Goal: Complete application form

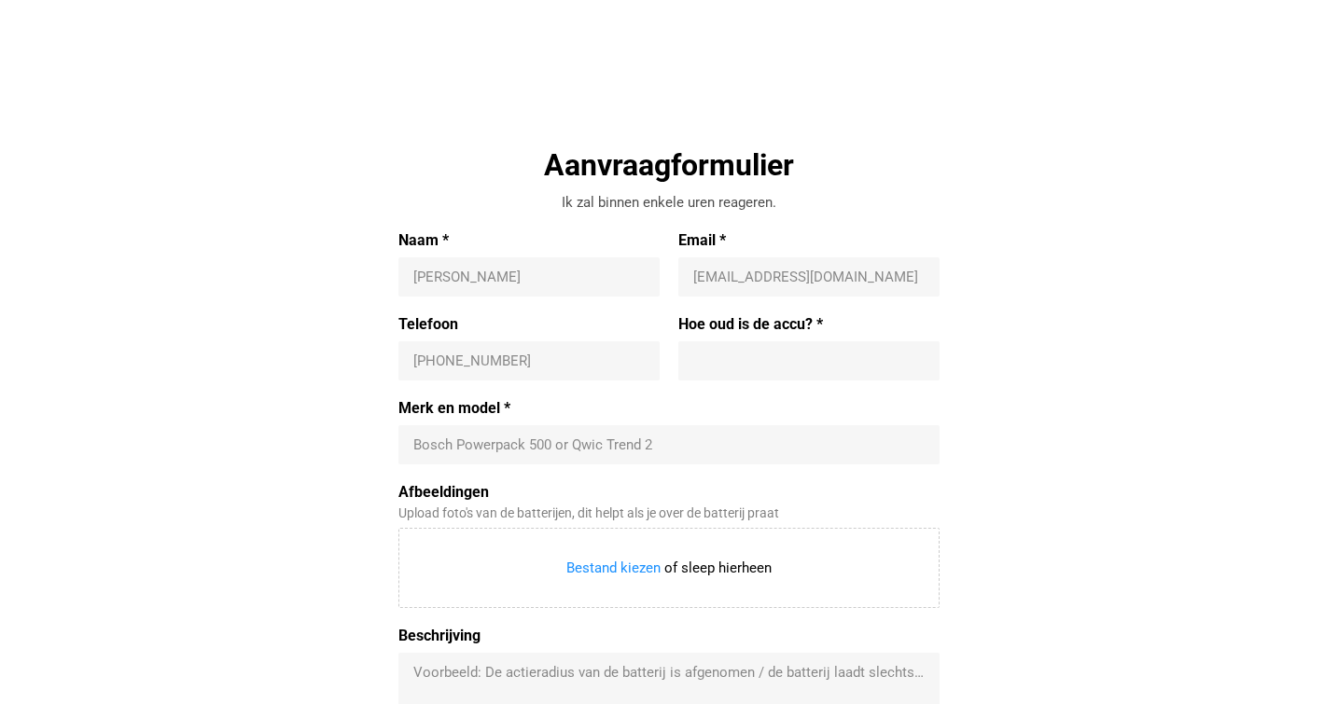
scroll to position [504, 0]
click at [505, 453] on div "Bosch Powerpack 500 or Qwic Trend 2" at bounding box center [668, 443] width 541 height 39
type input "[PERSON_NAME]"
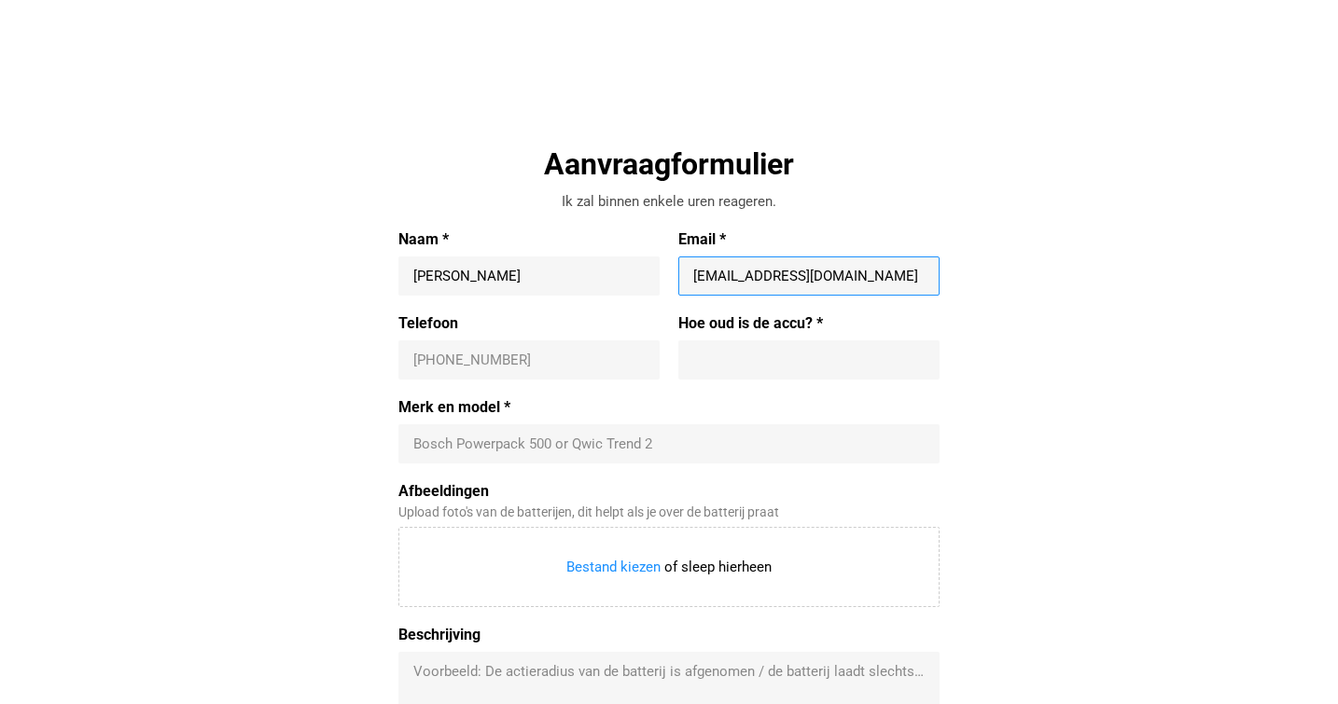
type input "[EMAIL_ADDRESS][DOMAIN_NAME]"
click at [605, 368] on div "[PHONE_NUMBER]" at bounding box center [528, 359] width 261 height 39
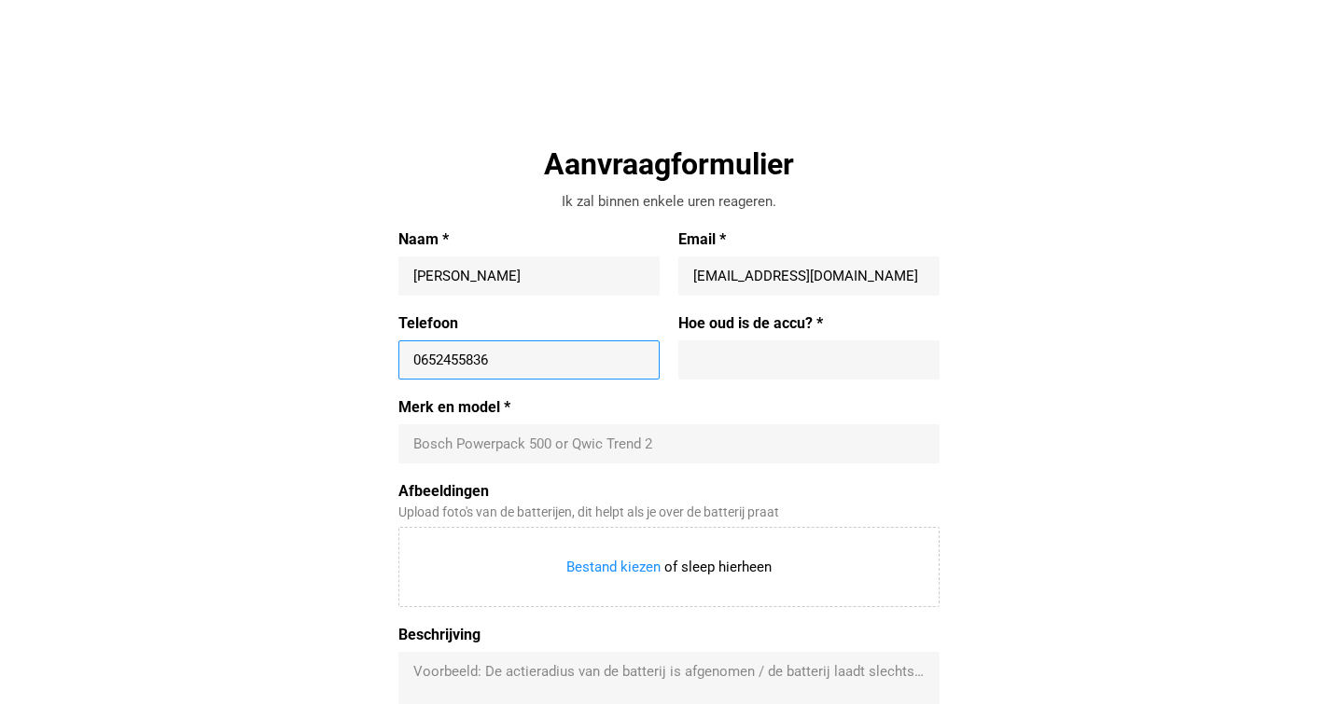
type input "0652455836"
click at [784, 373] on div at bounding box center [808, 359] width 261 height 39
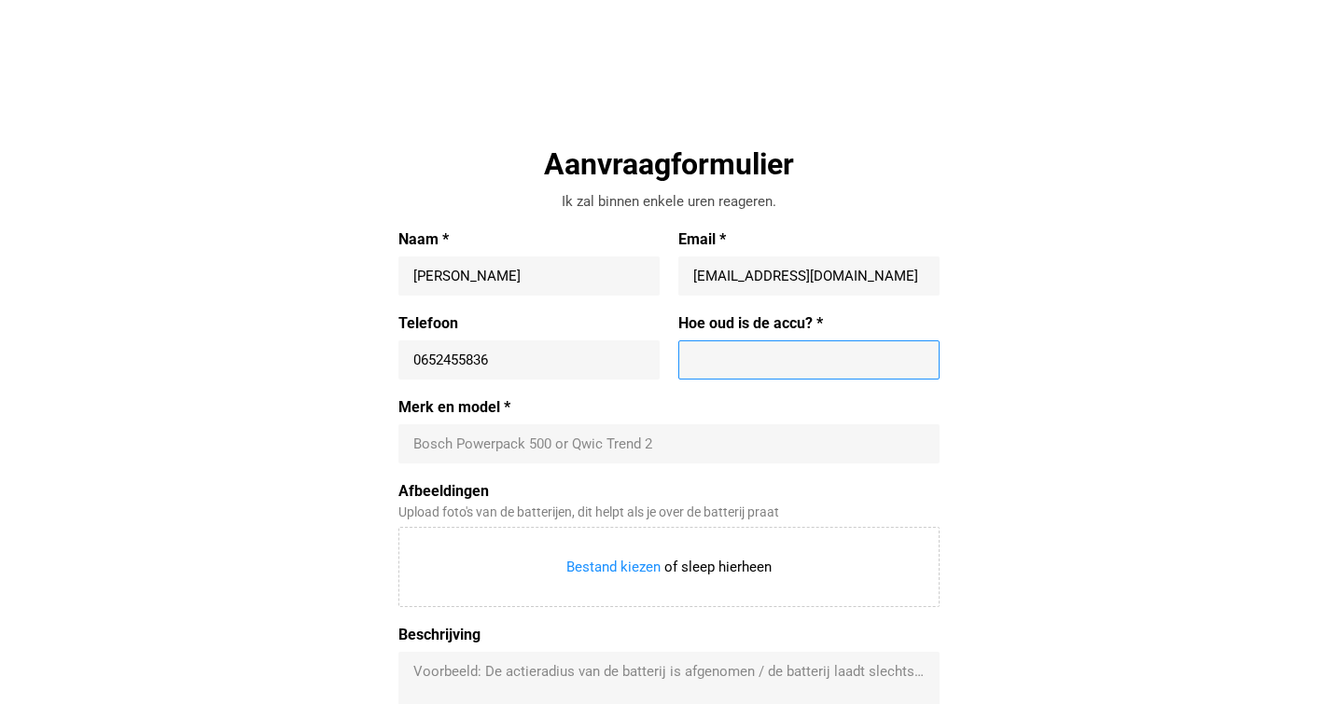
click at [794, 365] on input "Hoe oud is de accu? *" at bounding box center [808, 360] width 231 height 19
type input "2 jaar"
click at [707, 436] on div "Merk en model * Bosch Powerpack 500 or Qwic Trend 2" at bounding box center [668, 430] width 541 height 65
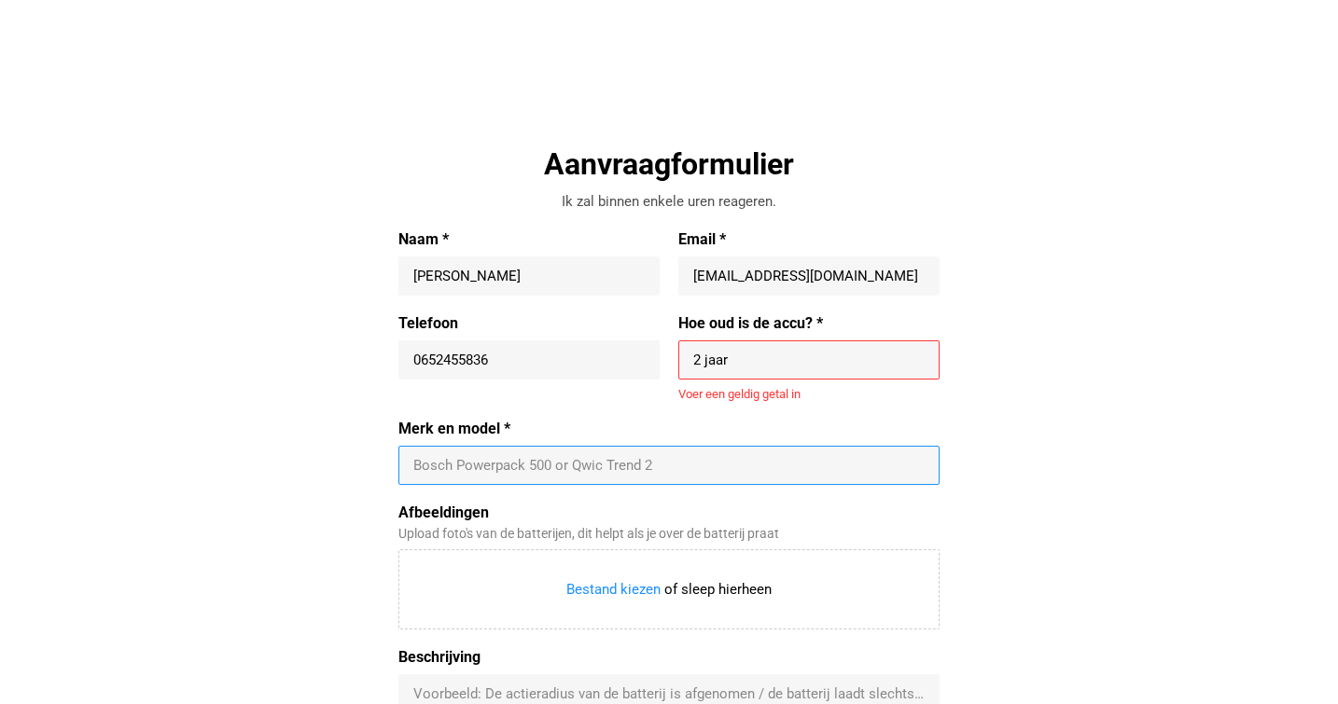
click at [725, 462] on input "Merk en model *" at bounding box center [668, 465] width 511 height 19
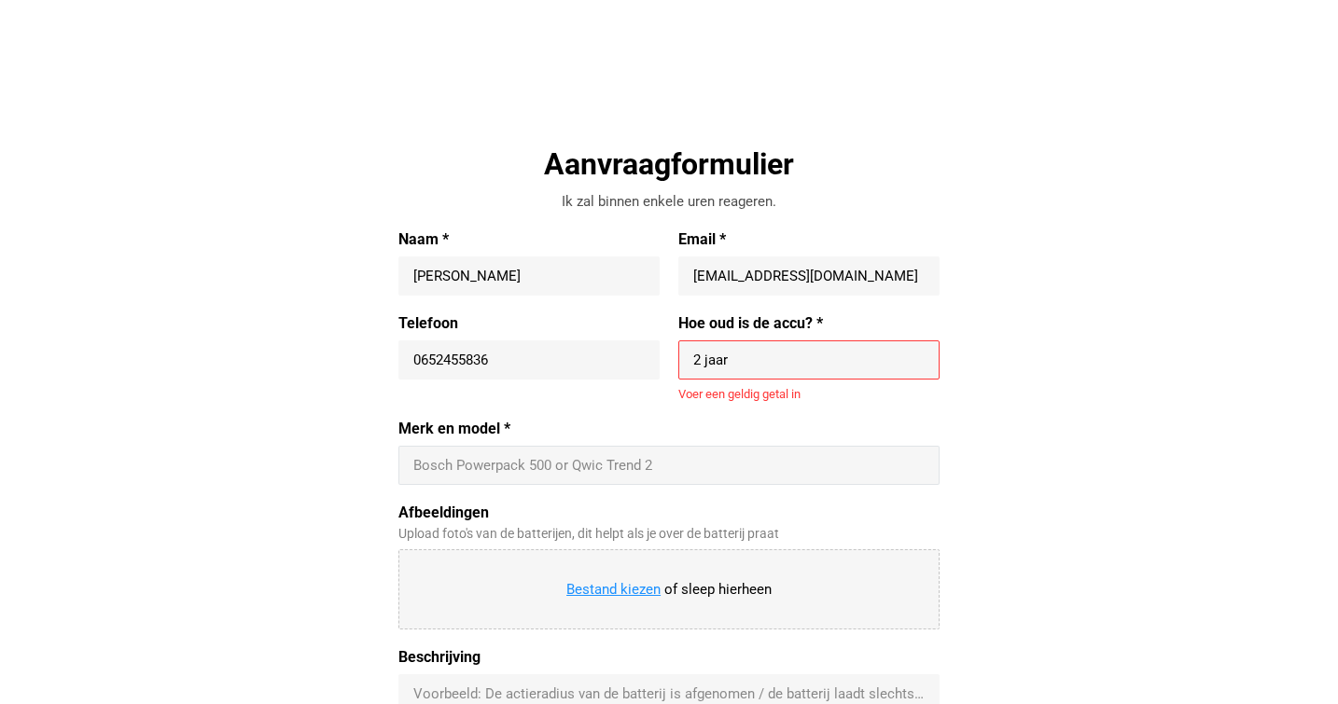
click at [604, 586] on input "Afbeeldingen" at bounding box center [668, 589] width 539 height 78
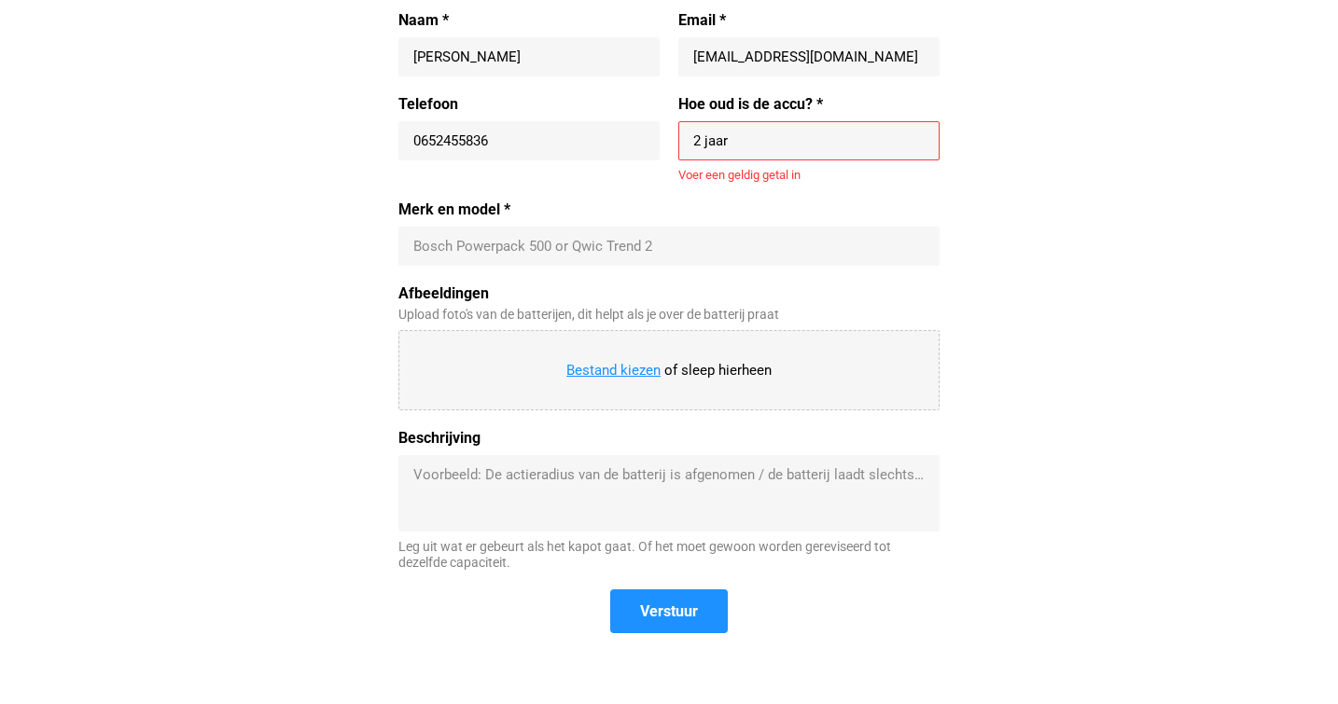
scroll to position [733, 0]
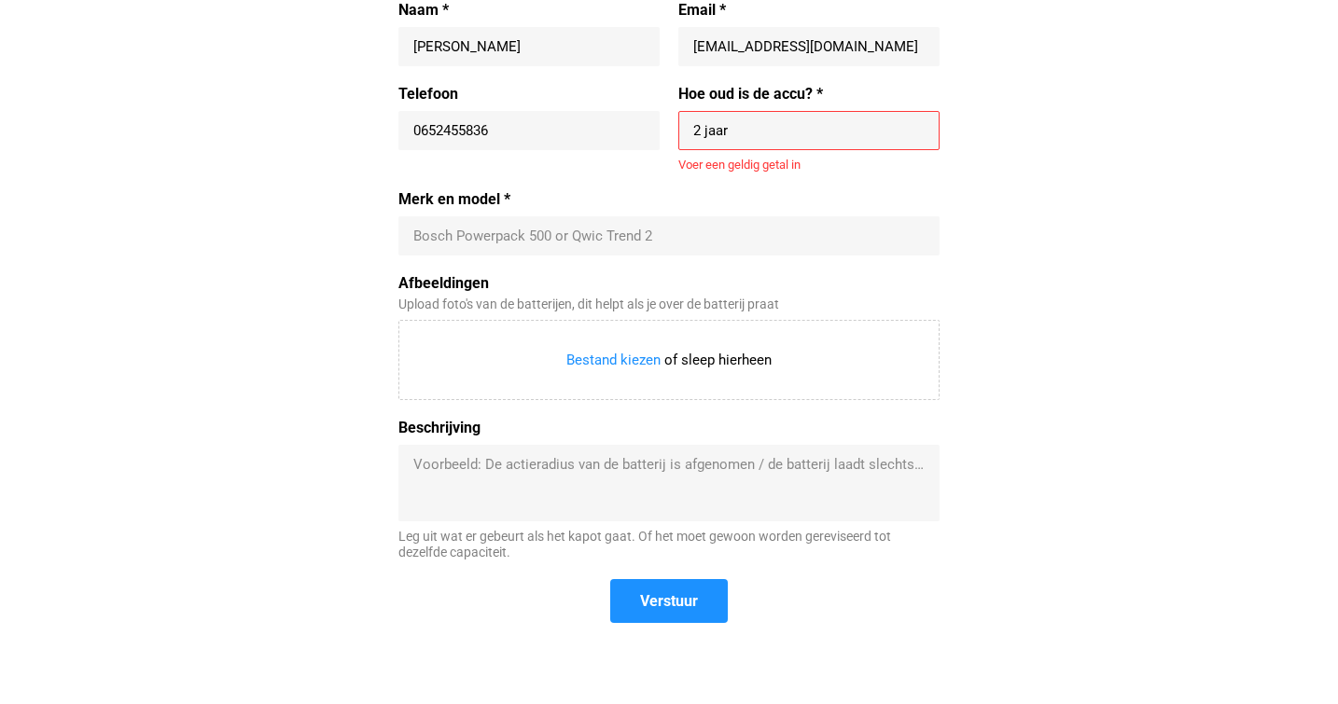
click at [516, 246] on div "Bosch Powerpack 500 or Qwic Trend 2" at bounding box center [668, 235] width 541 height 39
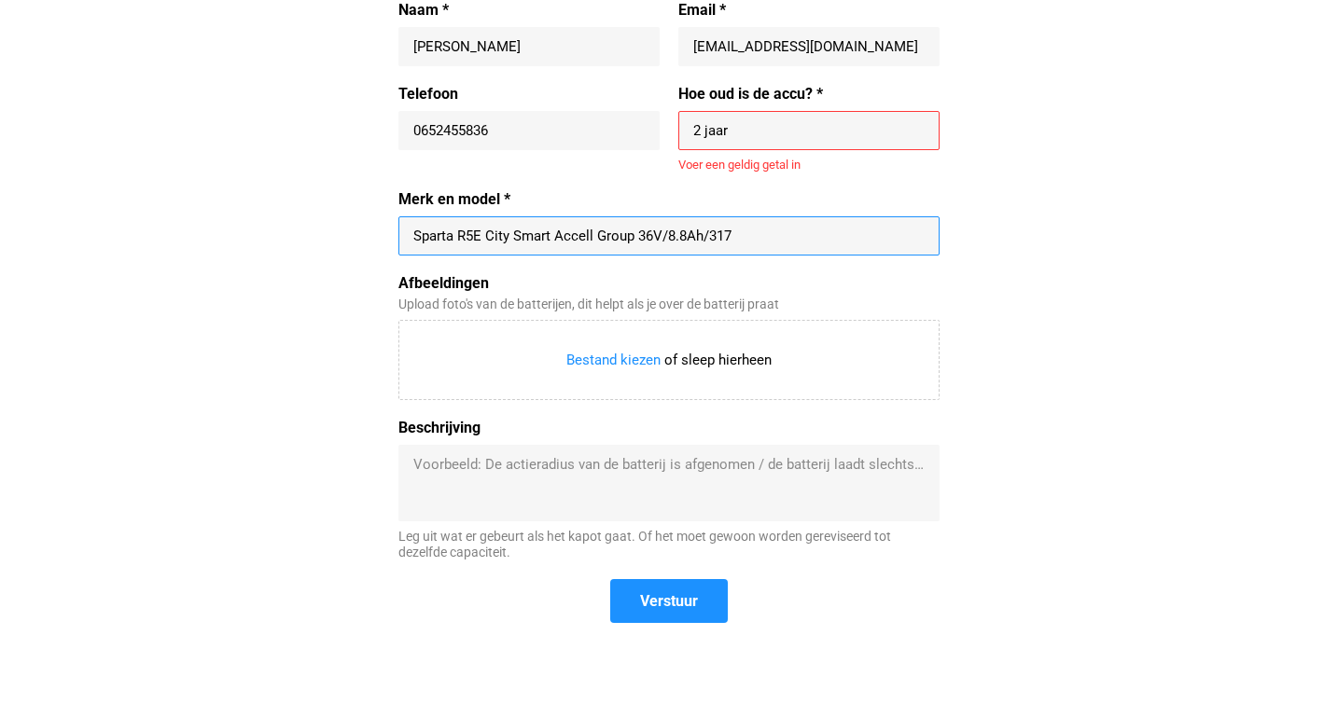
type input "Sparta R5E City Smart Accell Group 36V/8.8Ah/317"
click at [576, 492] on textarea "Beschrijving" at bounding box center [668, 483] width 511 height 56
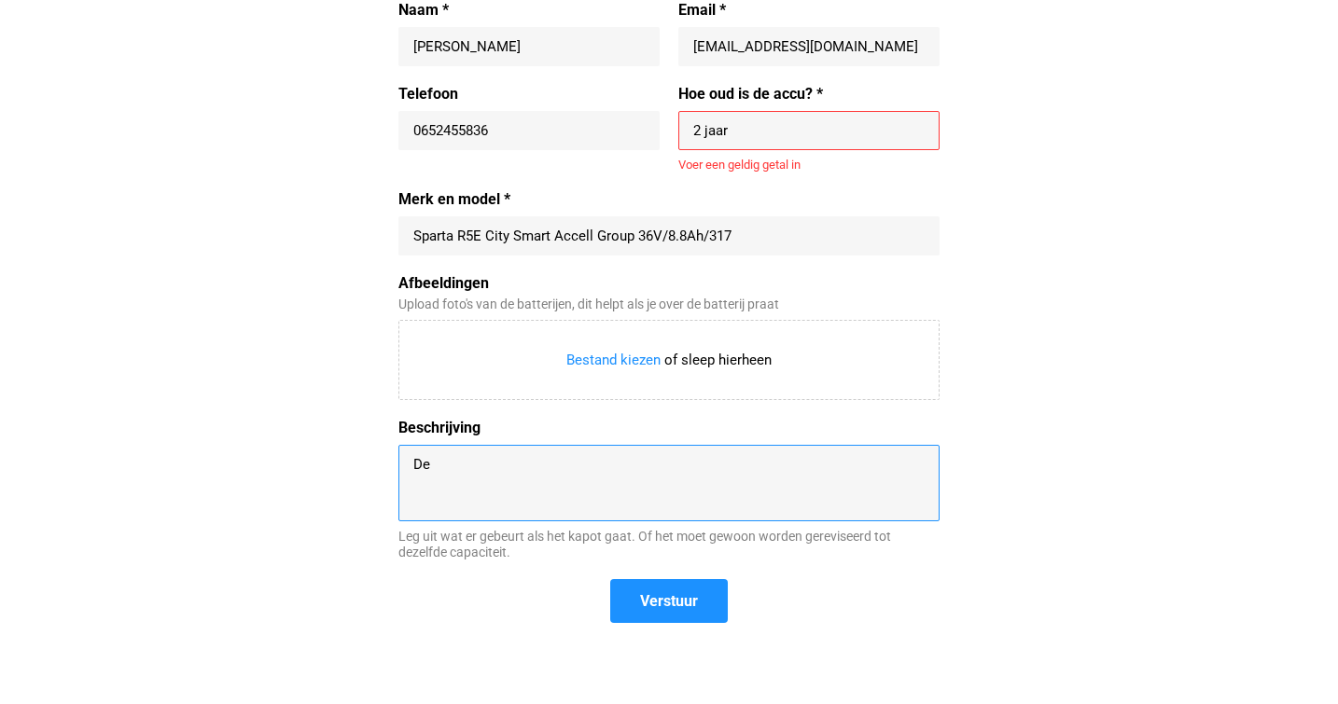
type textarea "D"
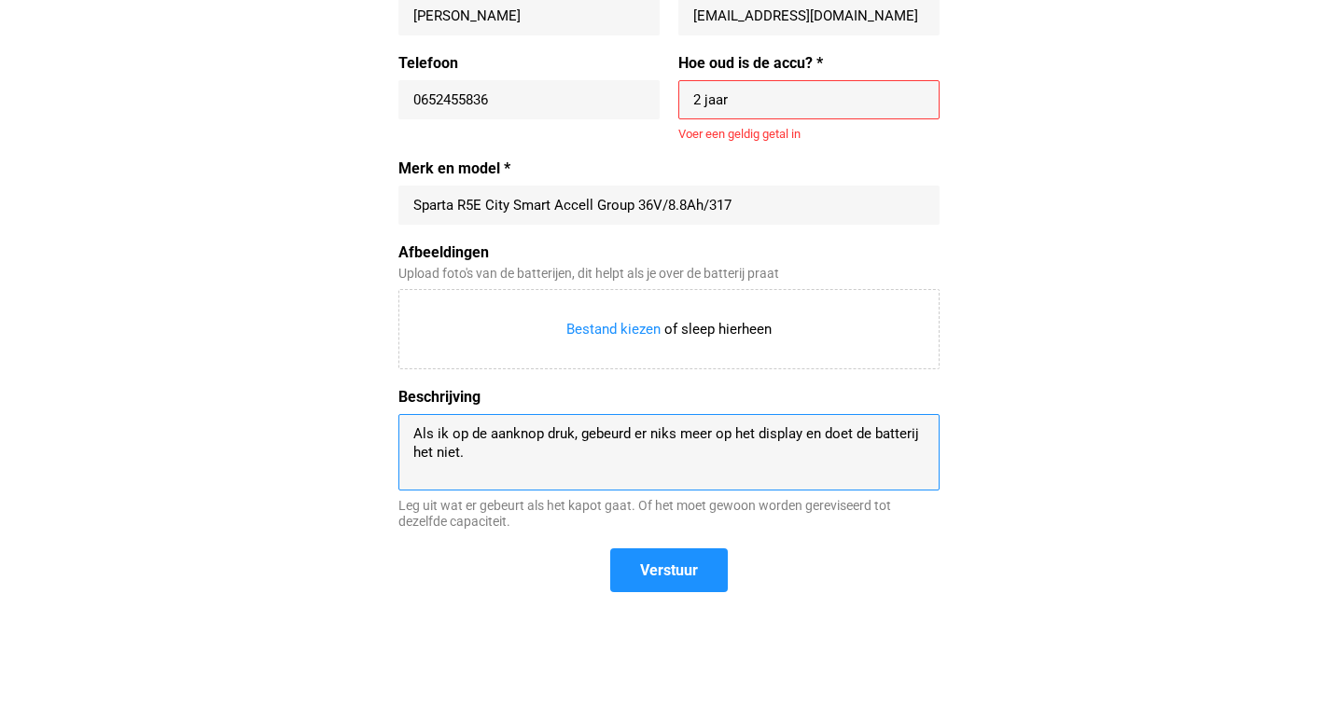
scroll to position [765, 0]
type textarea "Als ik op de aanknop druk, gebeurd er niks meer op het display en doet de batte…"
click at [713, 566] on span "Verstuur" at bounding box center [669, 569] width 114 height 40
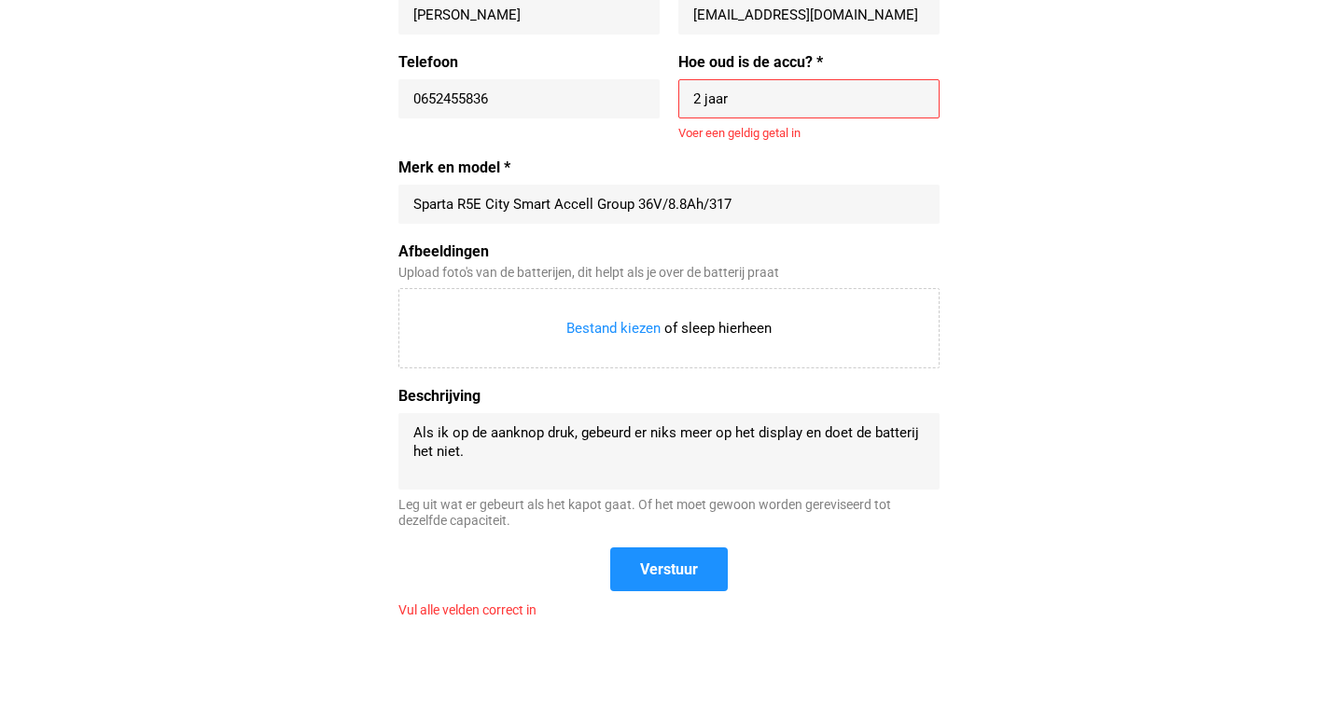
click at [749, 91] on input "2 jaar" at bounding box center [808, 99] width 231 height 19
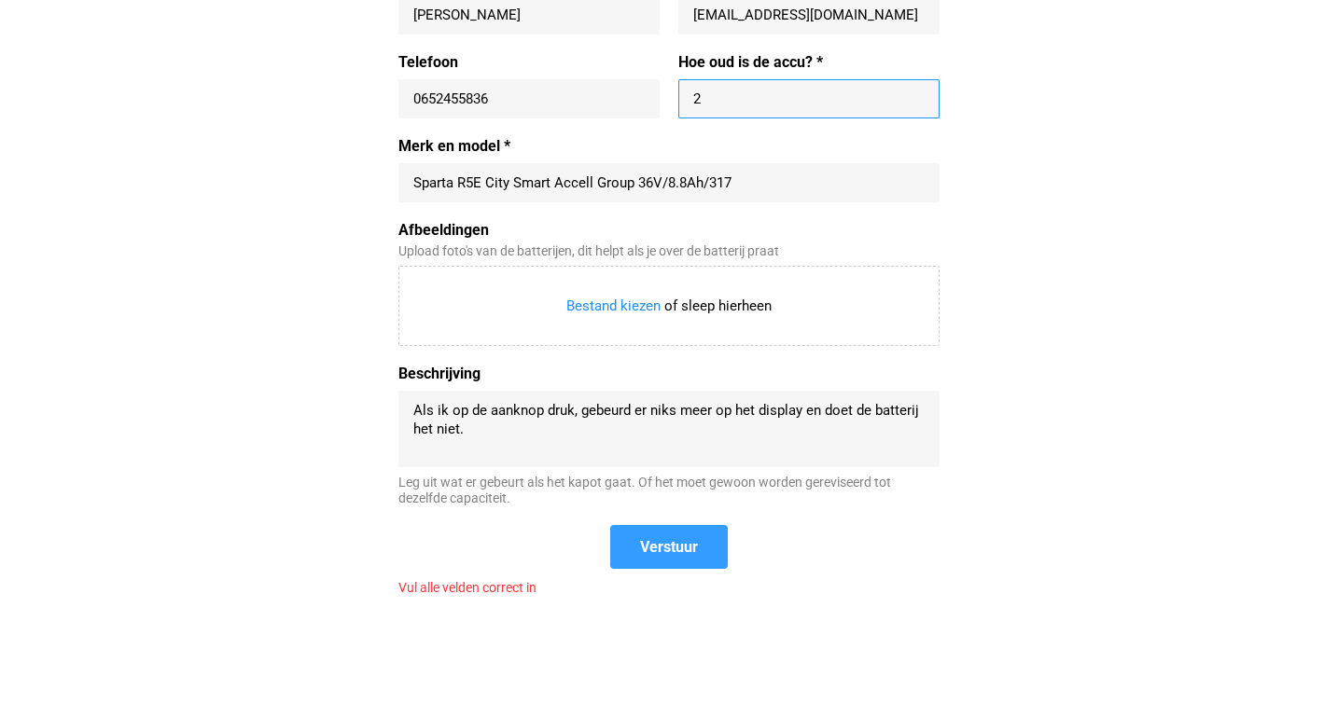
click at [678, 549] on span "Verstuur" at bounding box center [669, 547] width 114 height 40
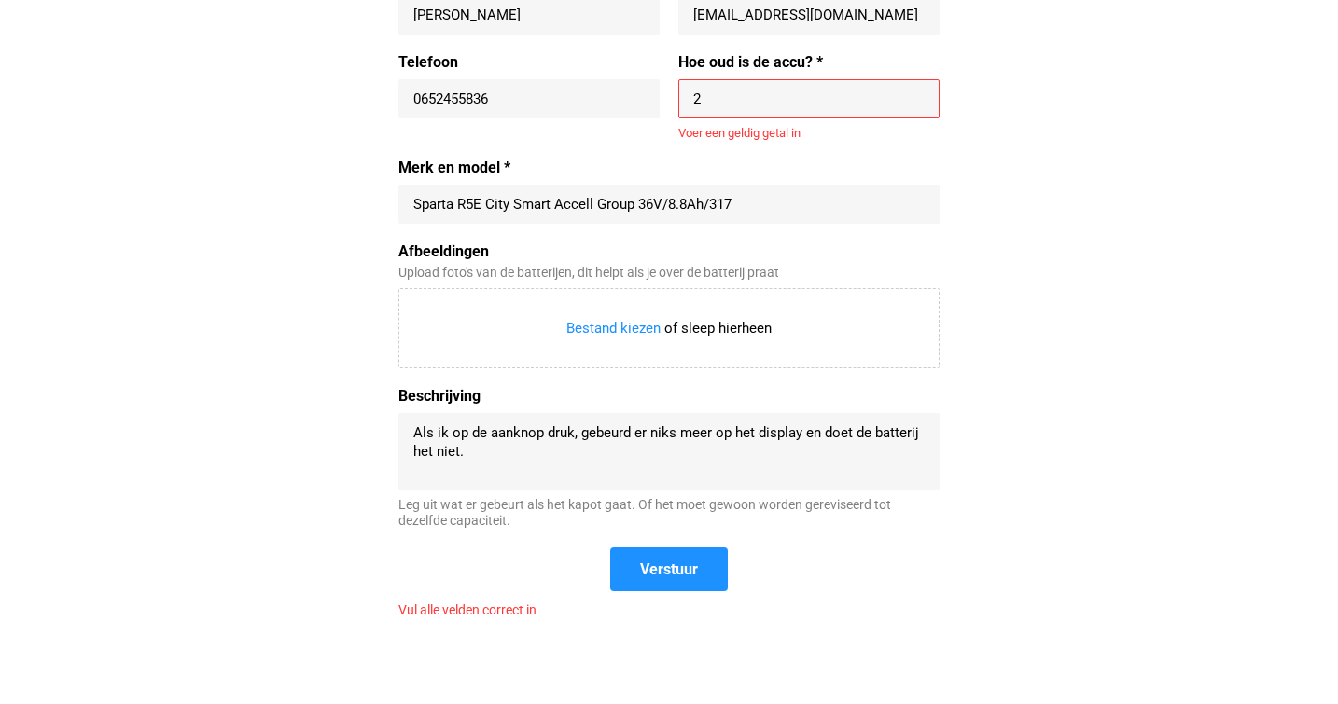
click at [715, 90] on input "2" at bounding box center [808, 99] width 231 height 19
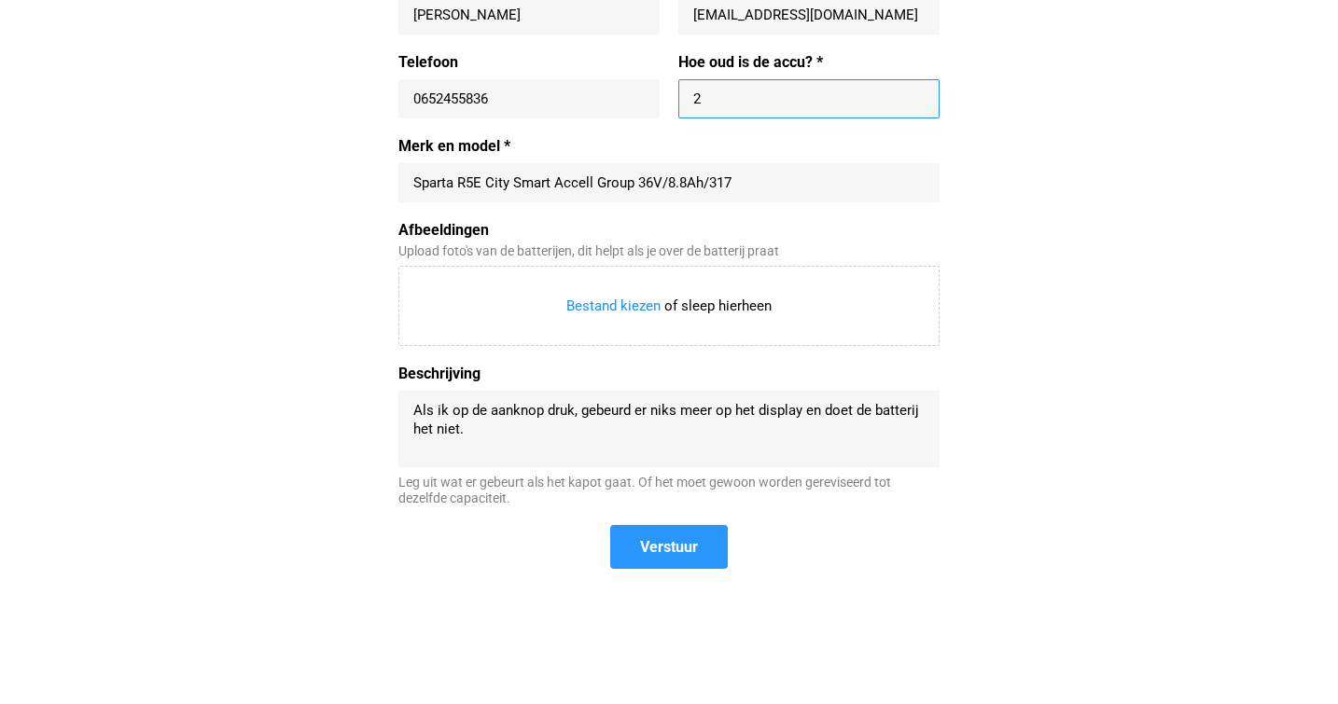
click at [674, 542] on button "Verstuur" at bounding box center [669, 547] width 118 height 44
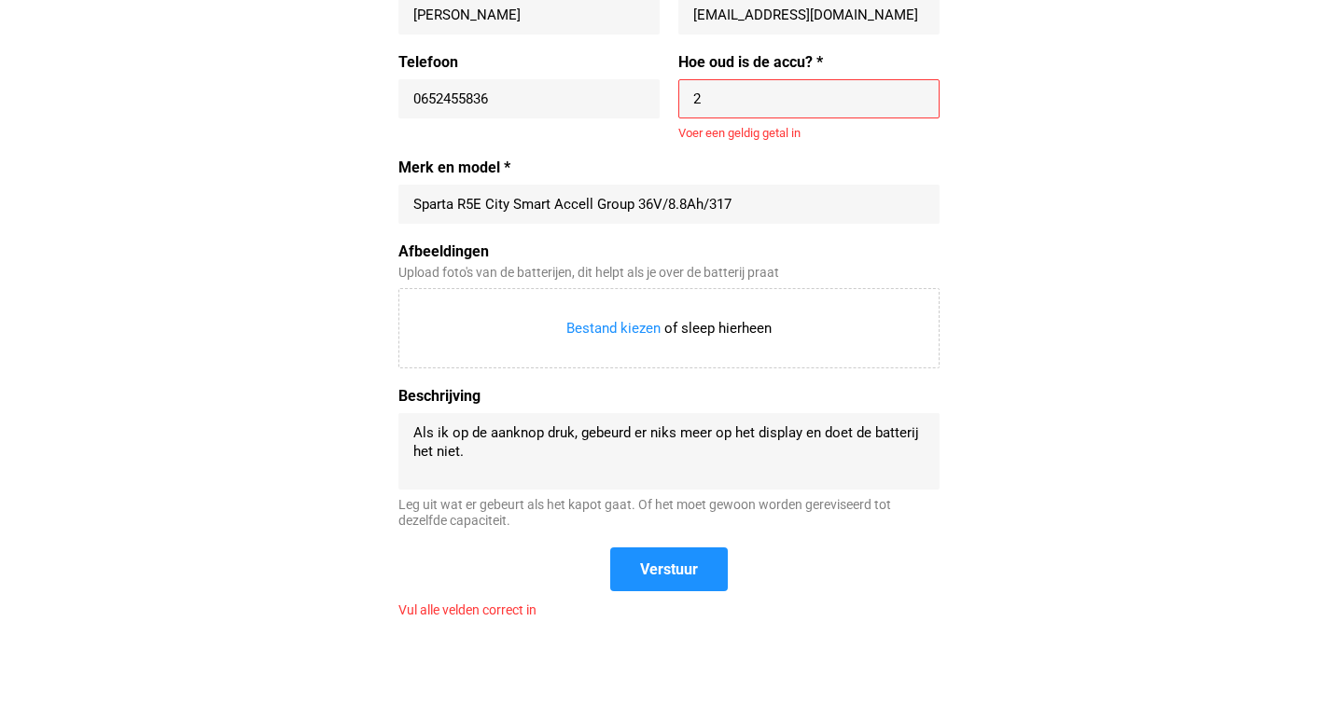
click at [718, 83] on div "2" at bounding box center [808, 98] width 261 height 39
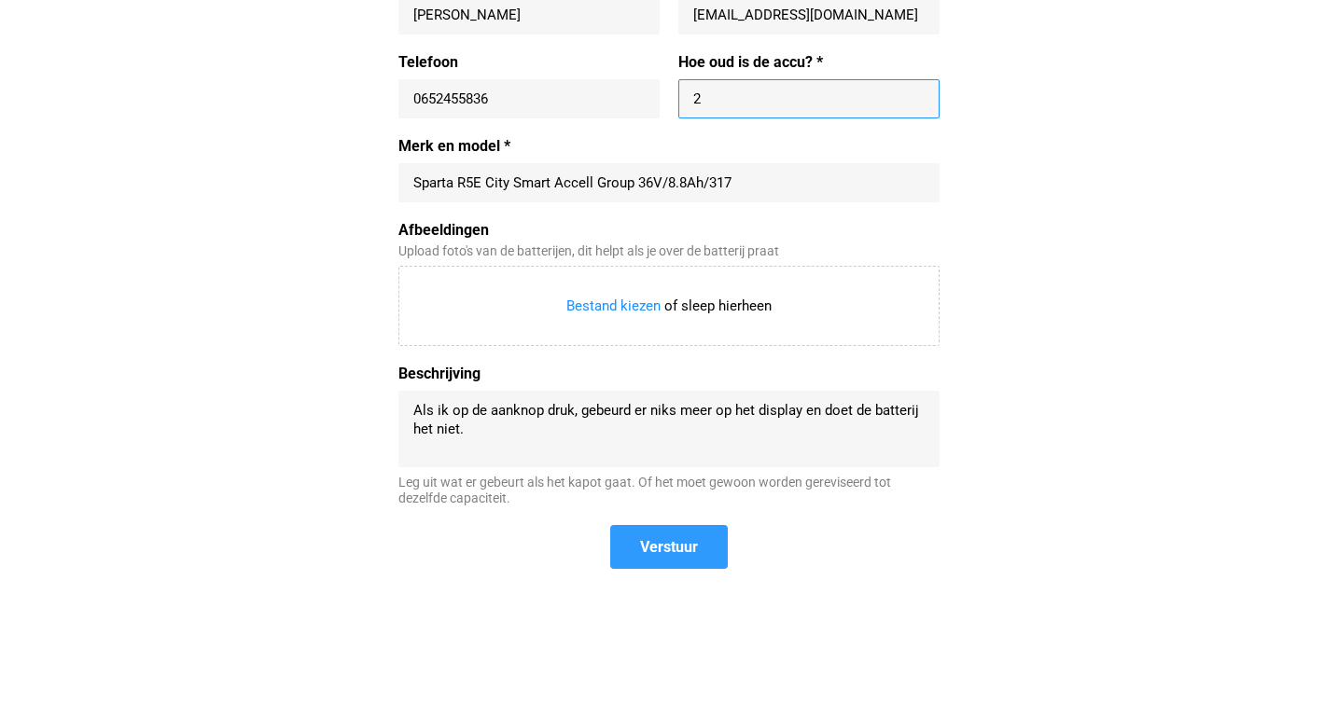
type input "2"
click at [672, 537] on span "Verstuur" at bounding box center [669, 547] width 58 height 20
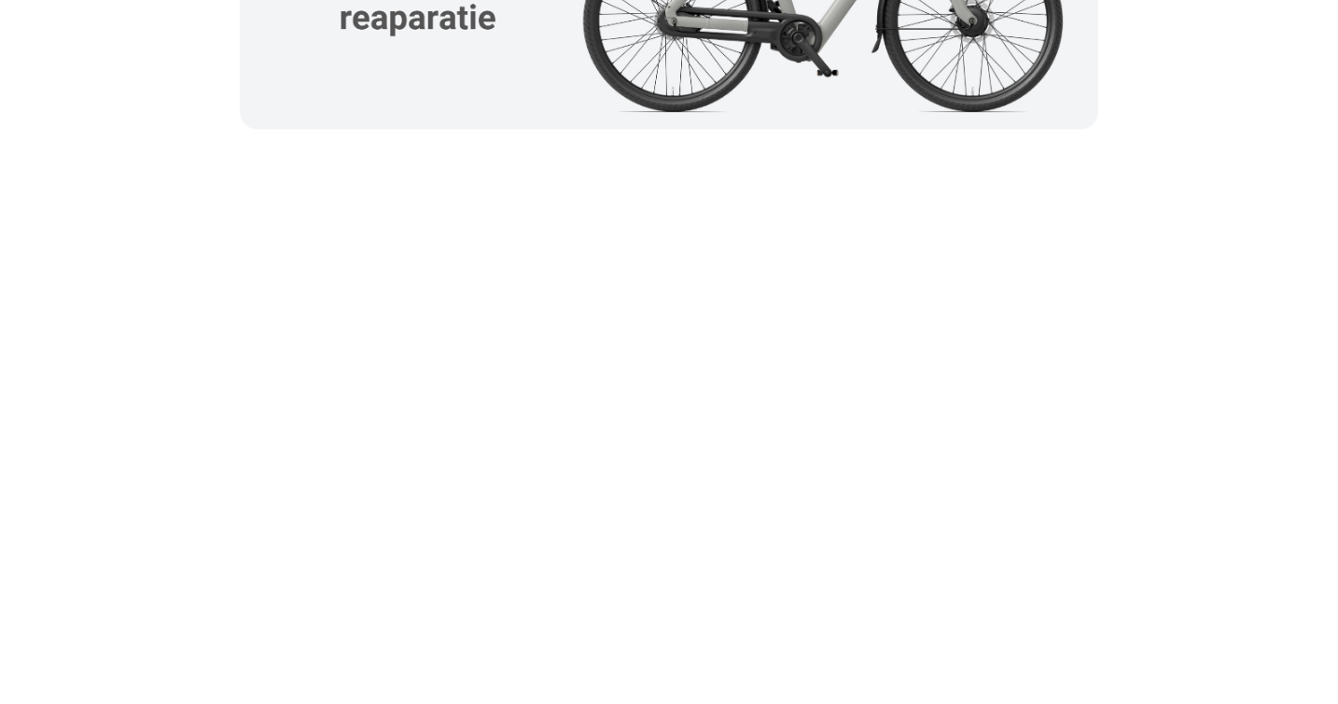
scroll to position [2472, 0]
